Goal: Navigation & Orientation: Find specific page/section

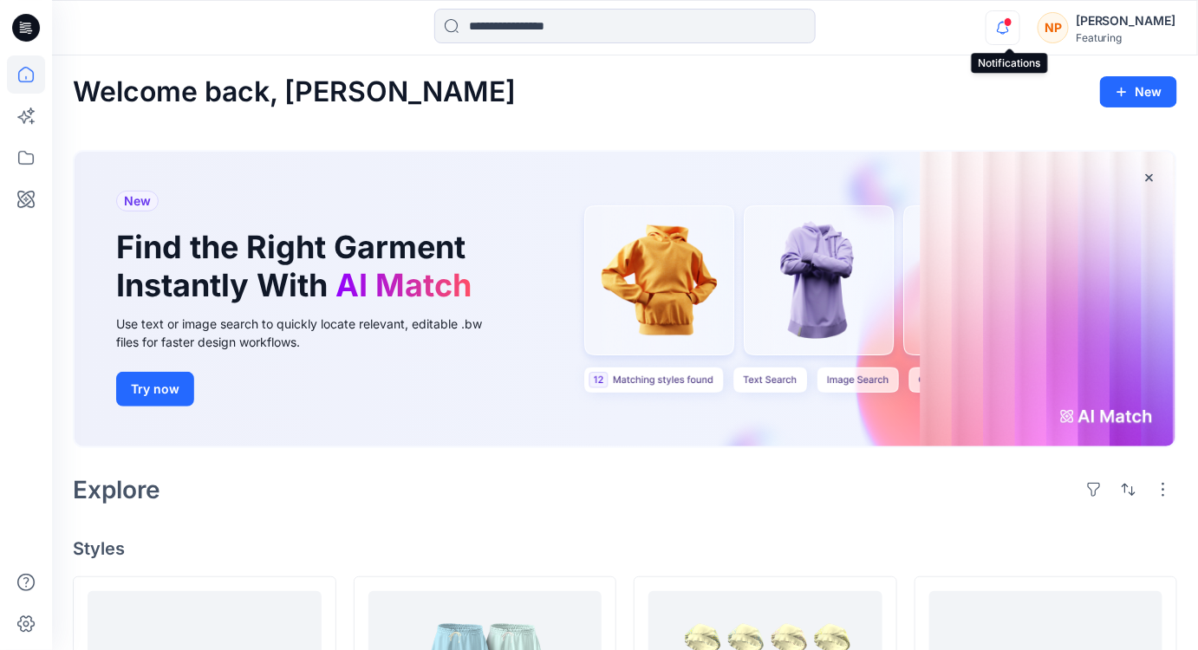
click at [1014, 34] on icon "button" at bounding box center [1003, 27] width 33 height 35
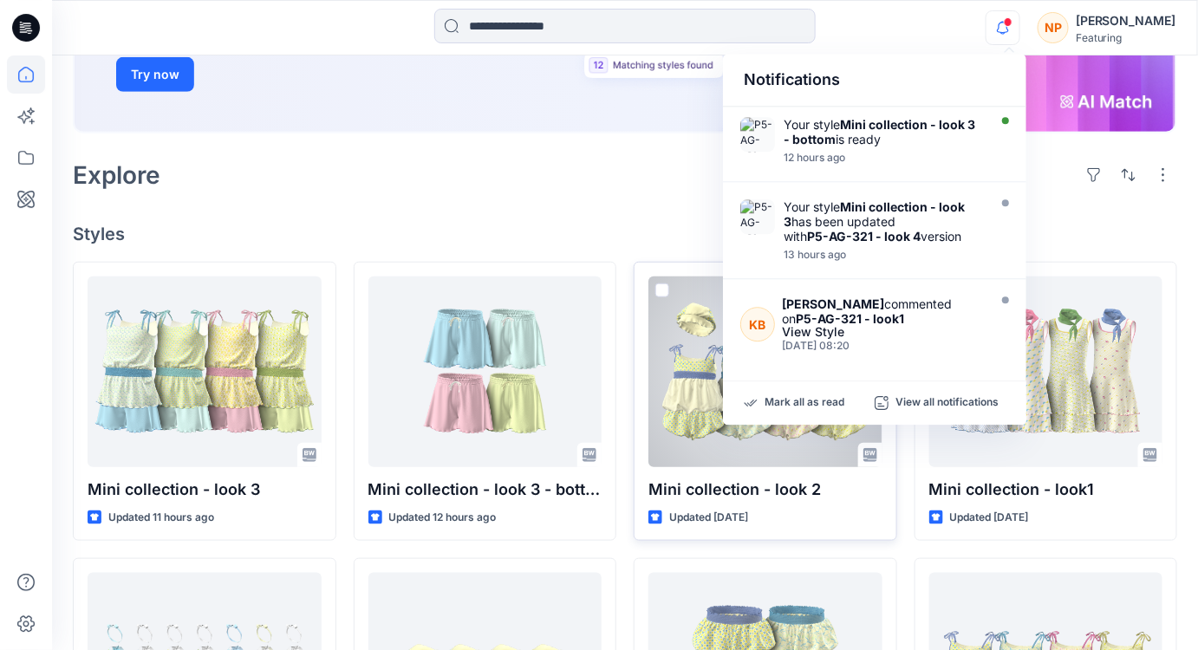
scroll to position [394, 0]
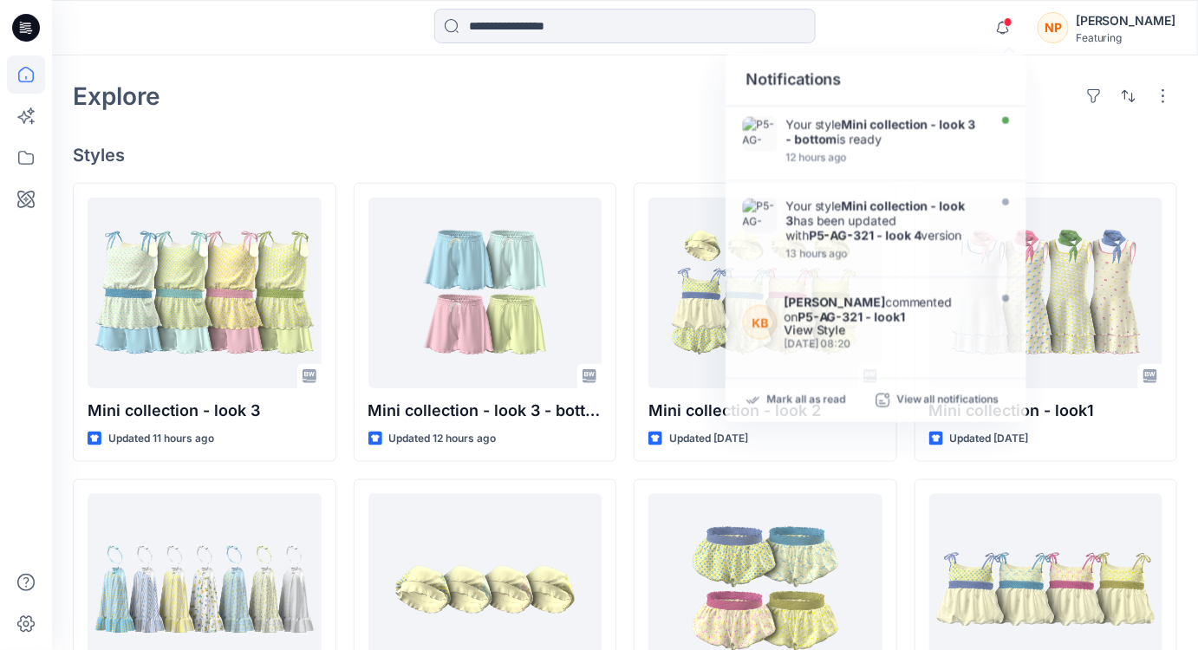
click at [622, 155] on h4 "Styles" at bounding box center [625, 155] width 1105 height 21
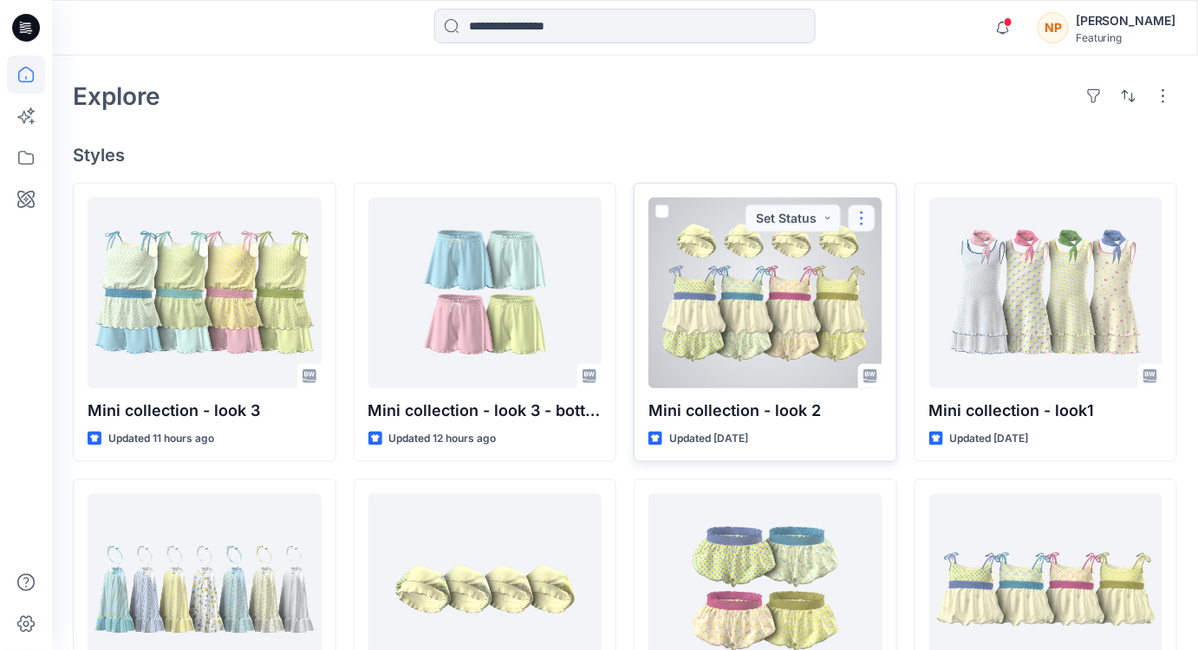
click at [860, 218] on button "button" at bounding box center [862, 219] width 28 height 28
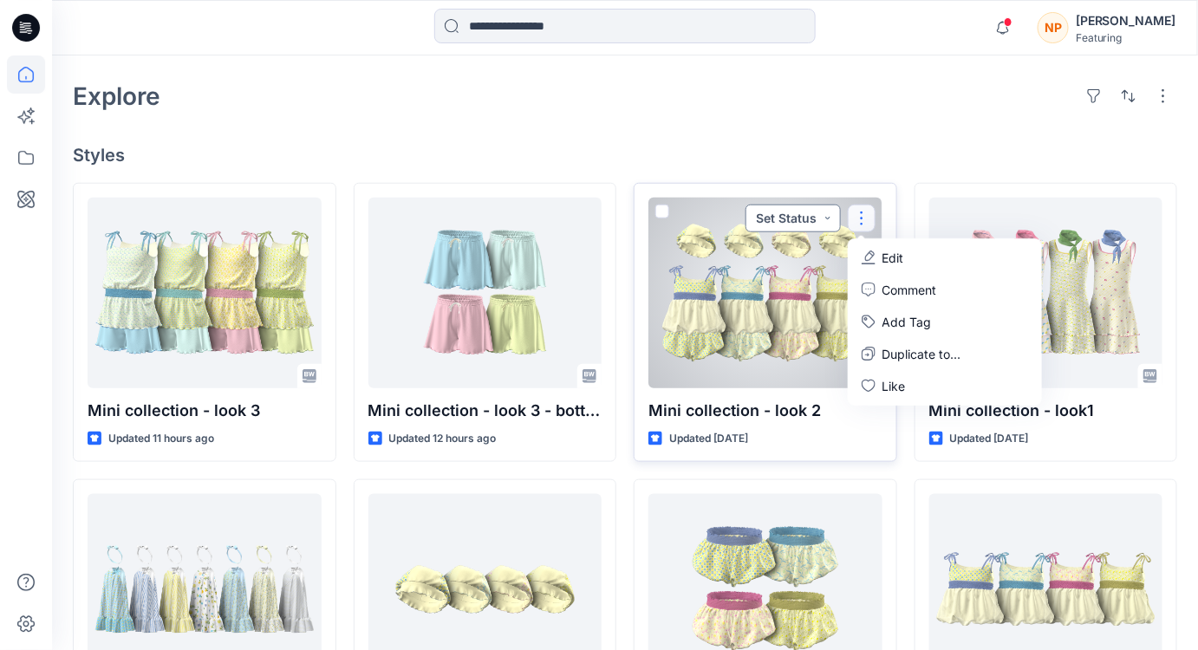
click at [831, 220] on button "Set Status" at bounding box center [793, 219] width 95 height 28
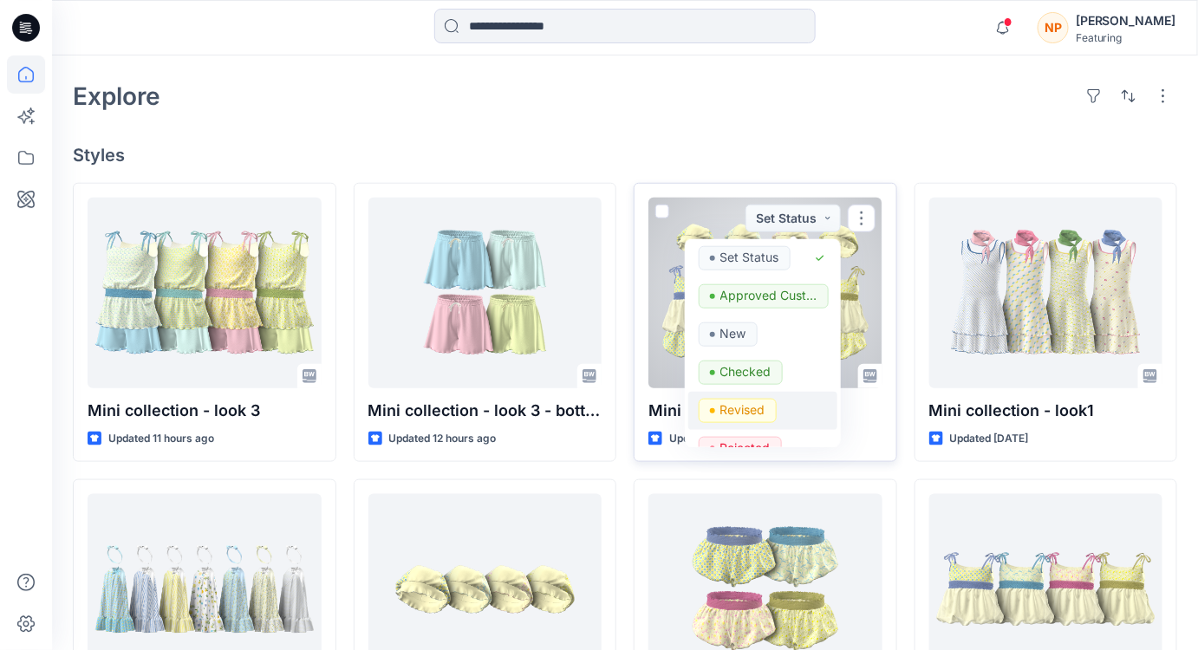
scroll to position [0, 0]
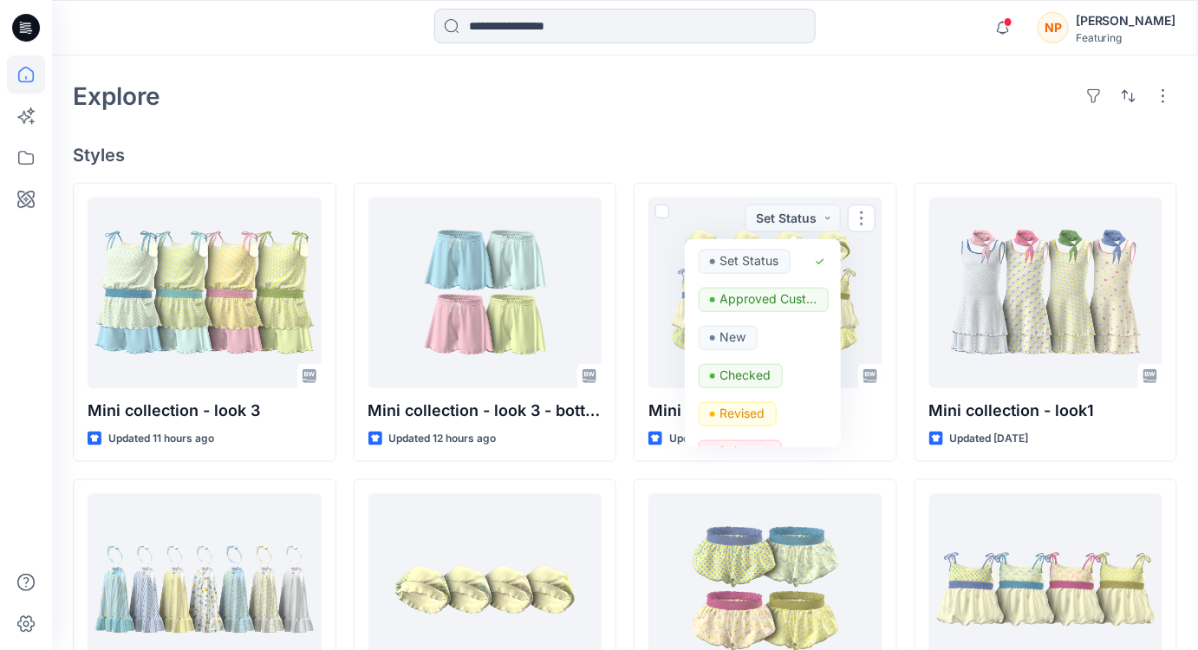
click at [899, 127] on div "Welcome back, [PERSON_NAME] New New Find the Right Garment Instantly With AI Ma…" at bounding box center [625, 400] width 1146 height 1477
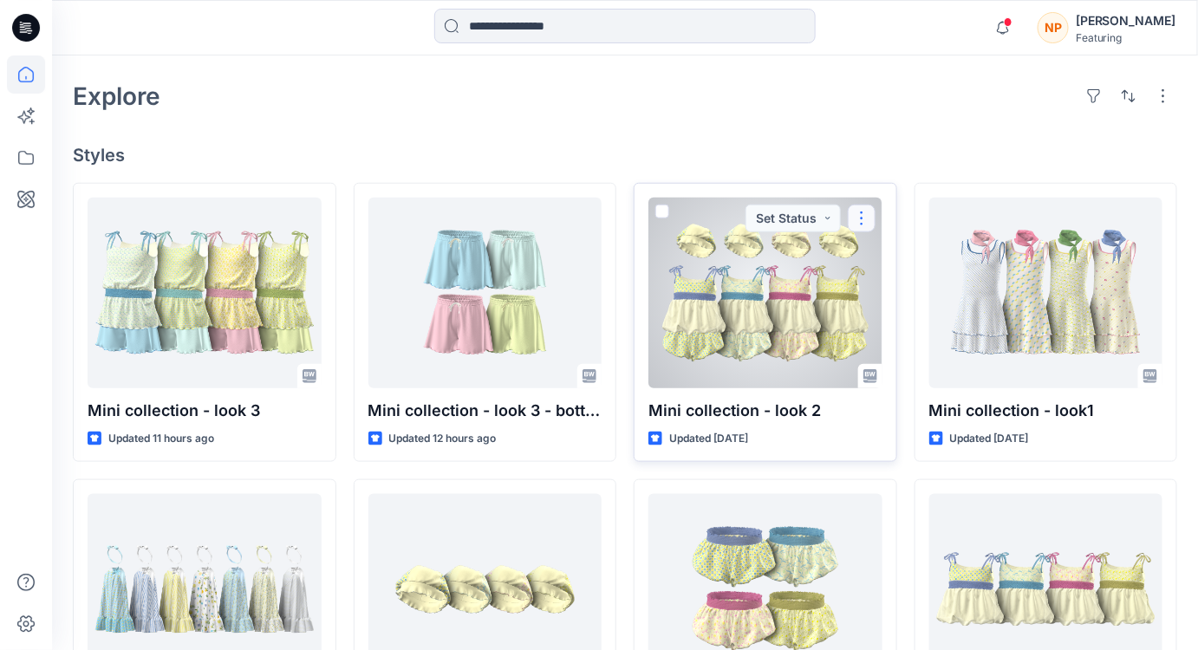
click at [861, 218] on button "button" at bounding box center [862, 219] width 28 height 28
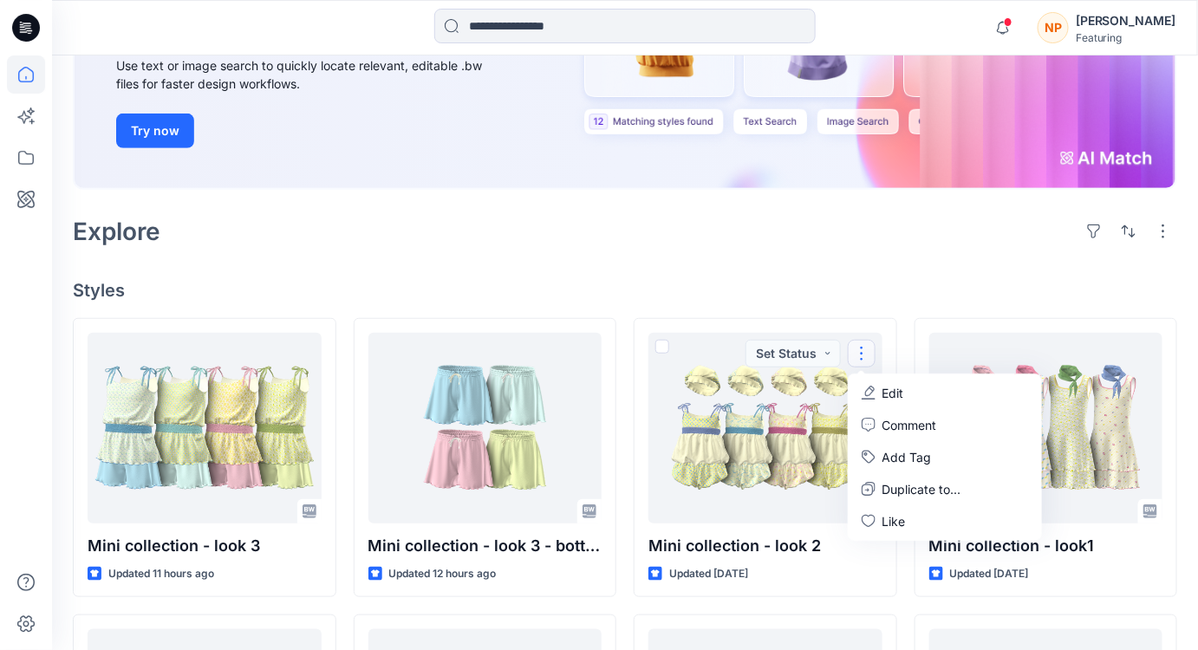
scroll to position [13, 0]
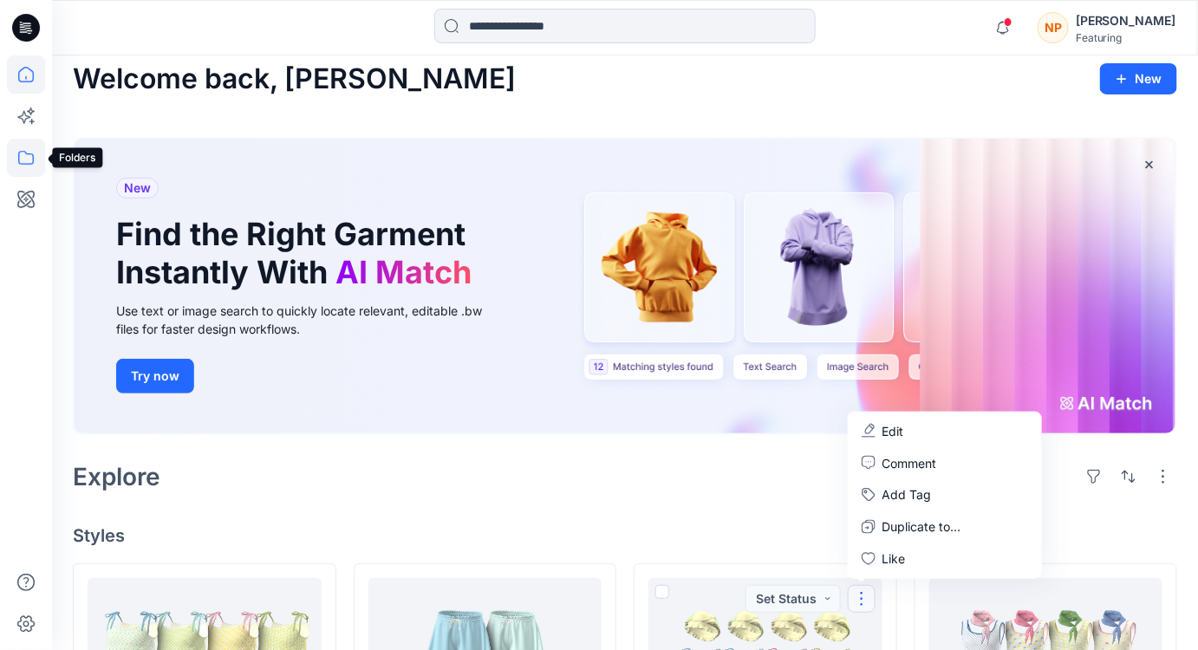
click at [13, 155] on icon at bounding box center [26, 158] width 38 height 38
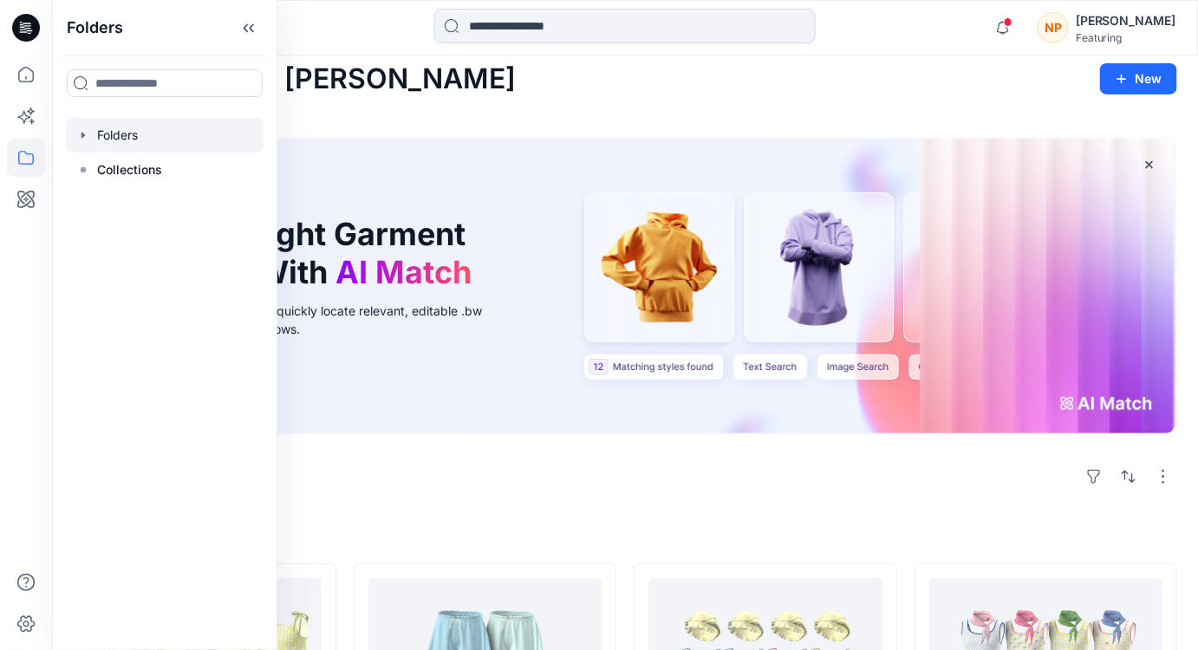
click at [97, 142] on div at bounding box center [165, 135] width 198 height 35
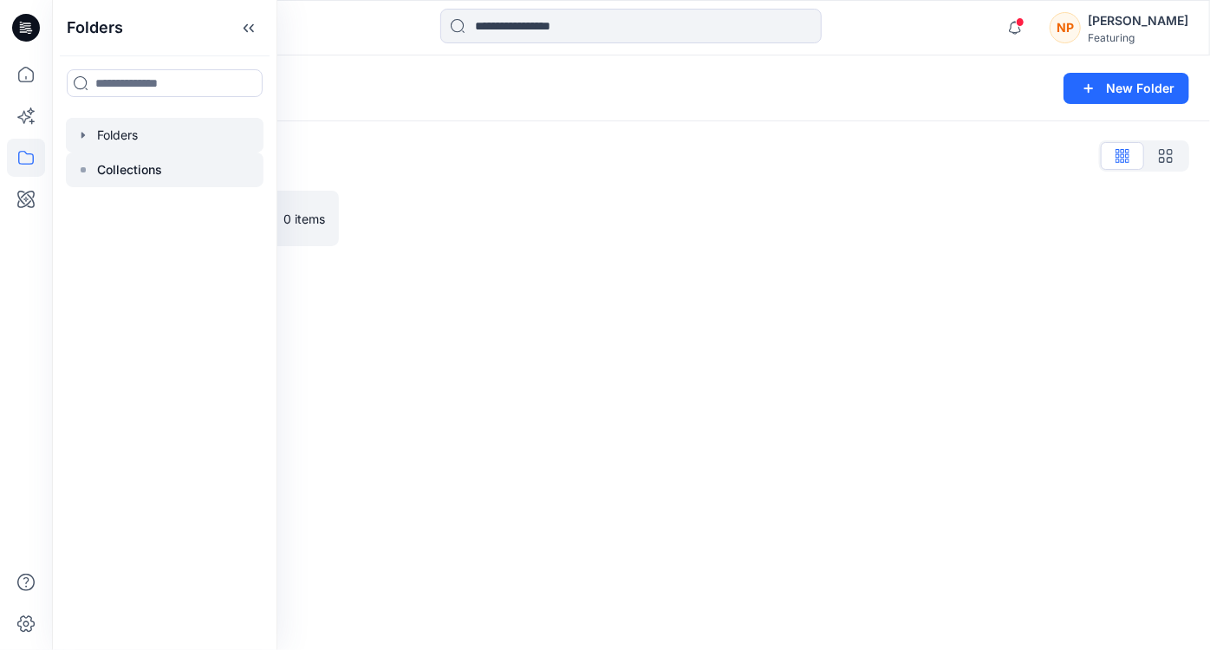
click at [104, 167] on p "Collections" at bounding box center [129, 170] width 65 height 21
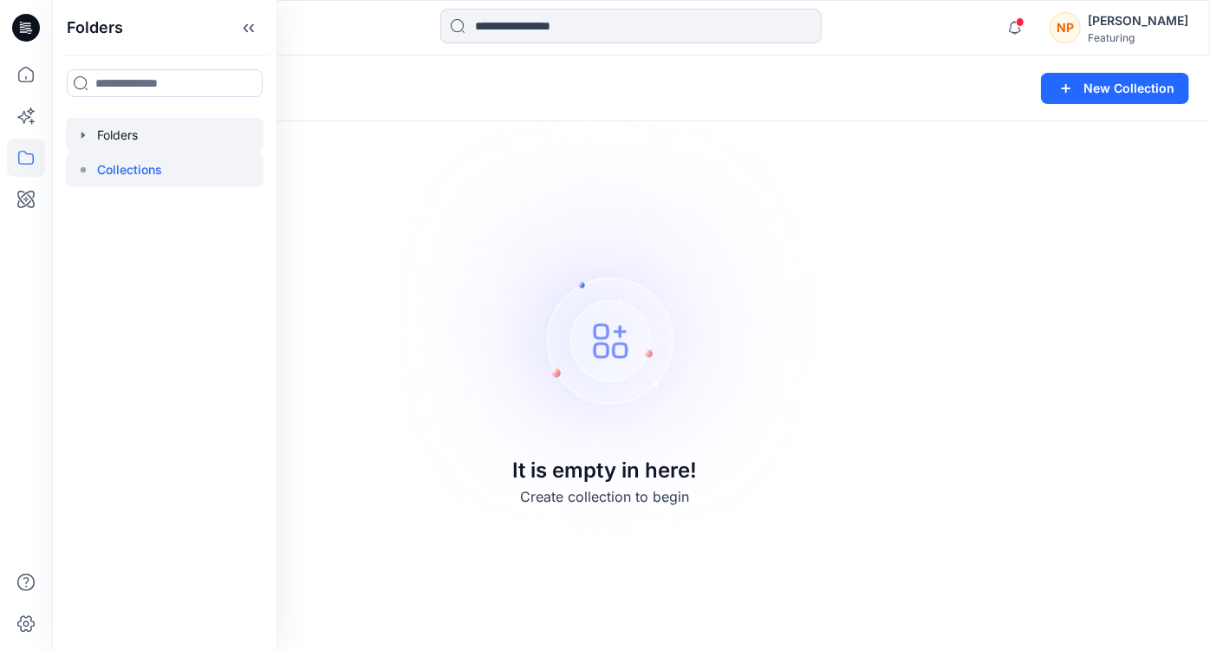
click at [80, 137] on icon "button" at bounding box center [83, 135] width 14 height 14
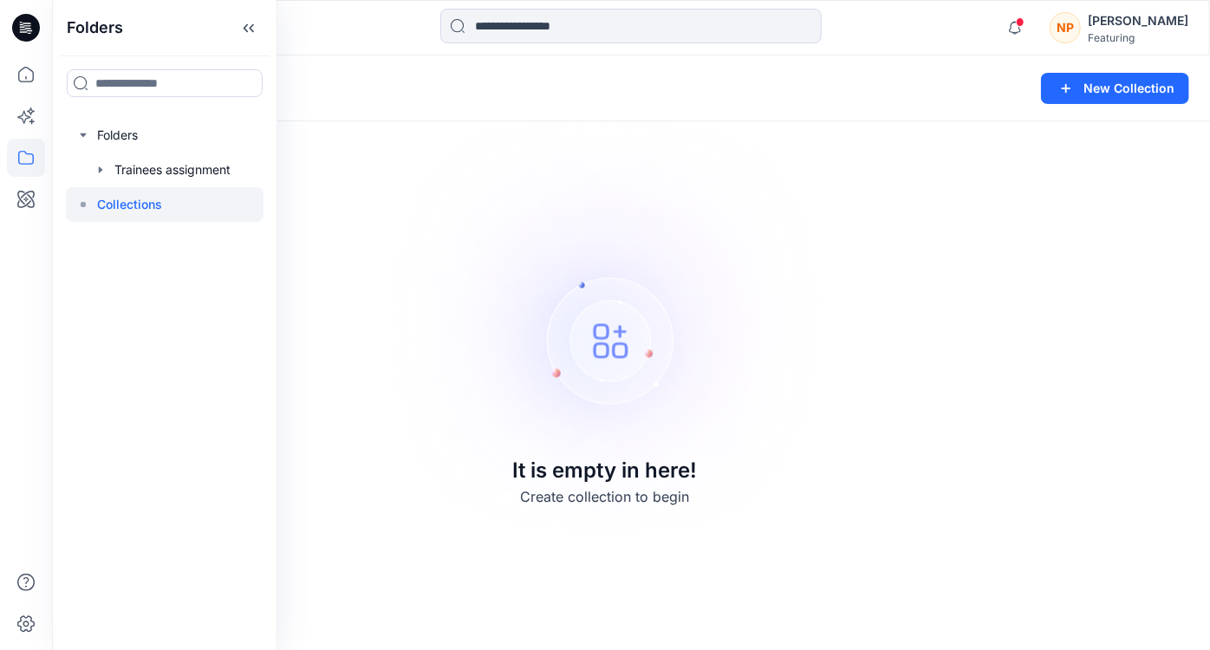
click at [101, 203] on p "Collections" at bounding box center [129, 204] width 65 height 21
click at [151, 242] on div "Folders Folders Trainees assignment Collections" at bounding box center [164, 325] width 225 height 650
click at [474, 355] on img at bounding box center [605, 325] width 484 height 485
